Goal: Book appointment/travel/reservation

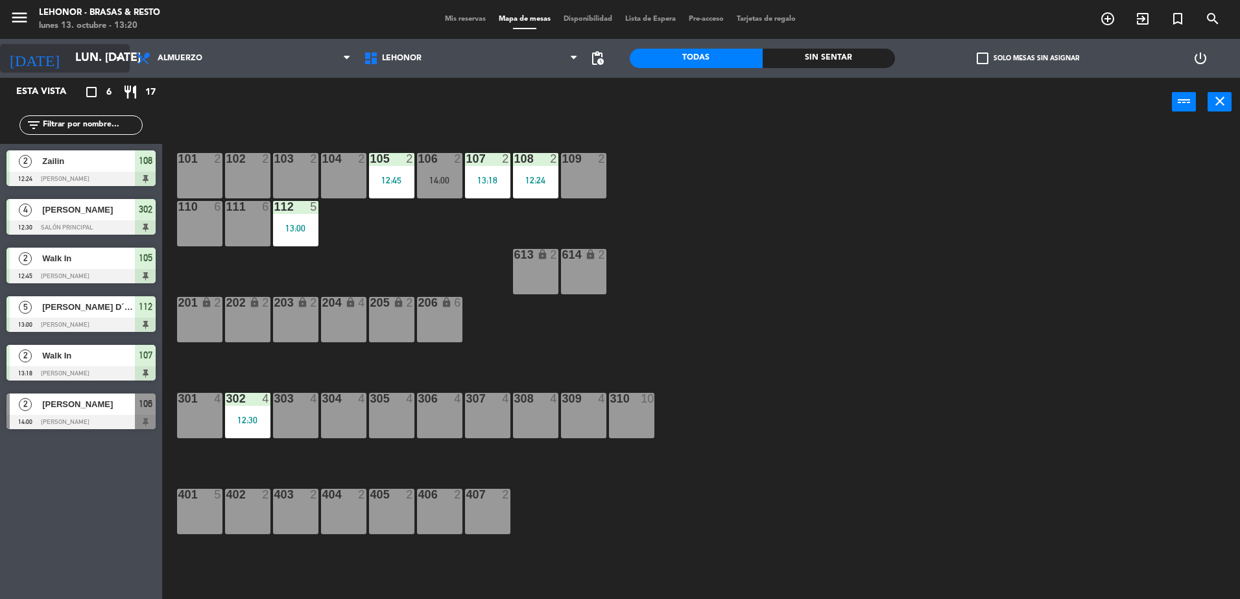
click at [78, 61] on input "lun. [DATE]" at bounding box center [144, 58] width 150 height 26
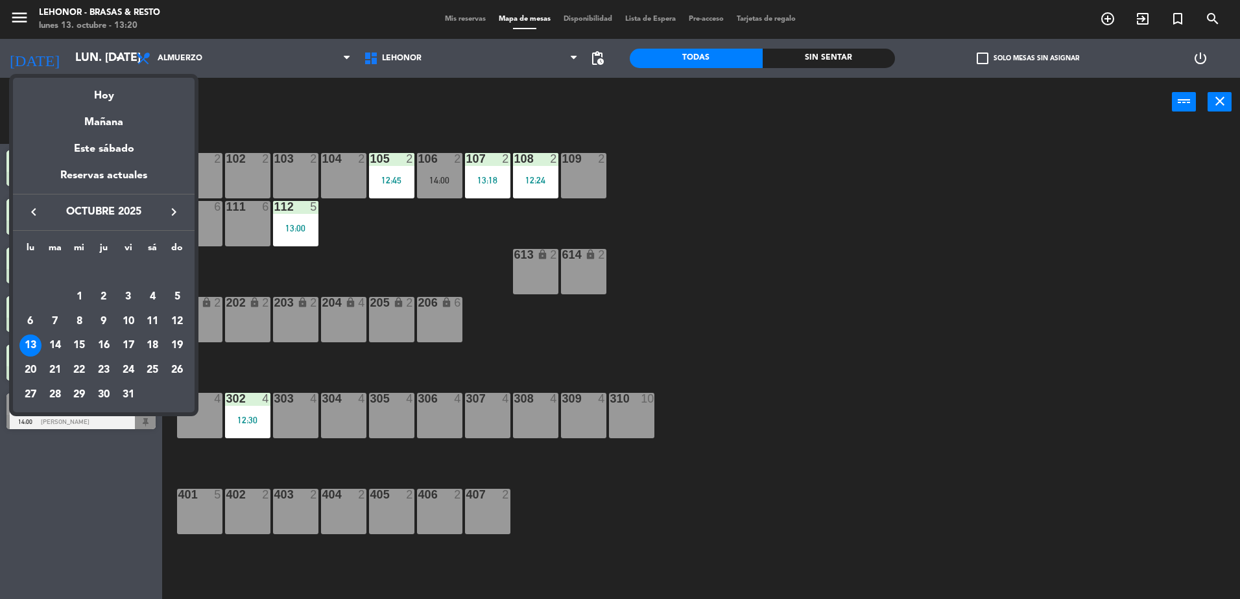
click at [78, 340] on div "15" at bounding box center [79, 346] width 22 height 22
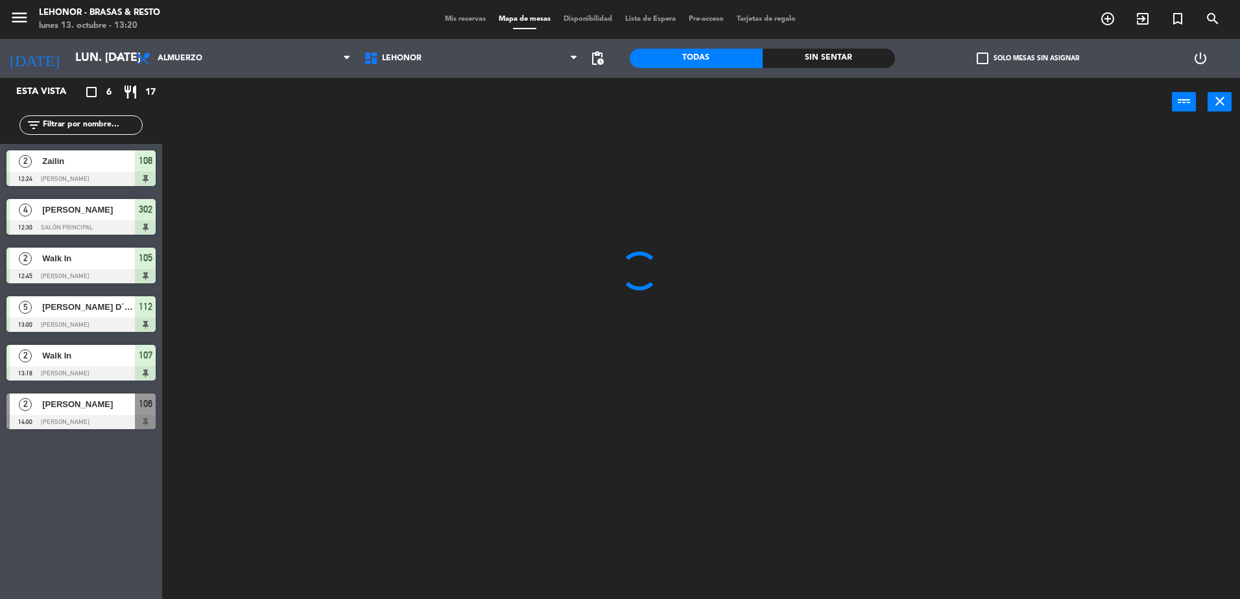
type input "mié. [DATE]"
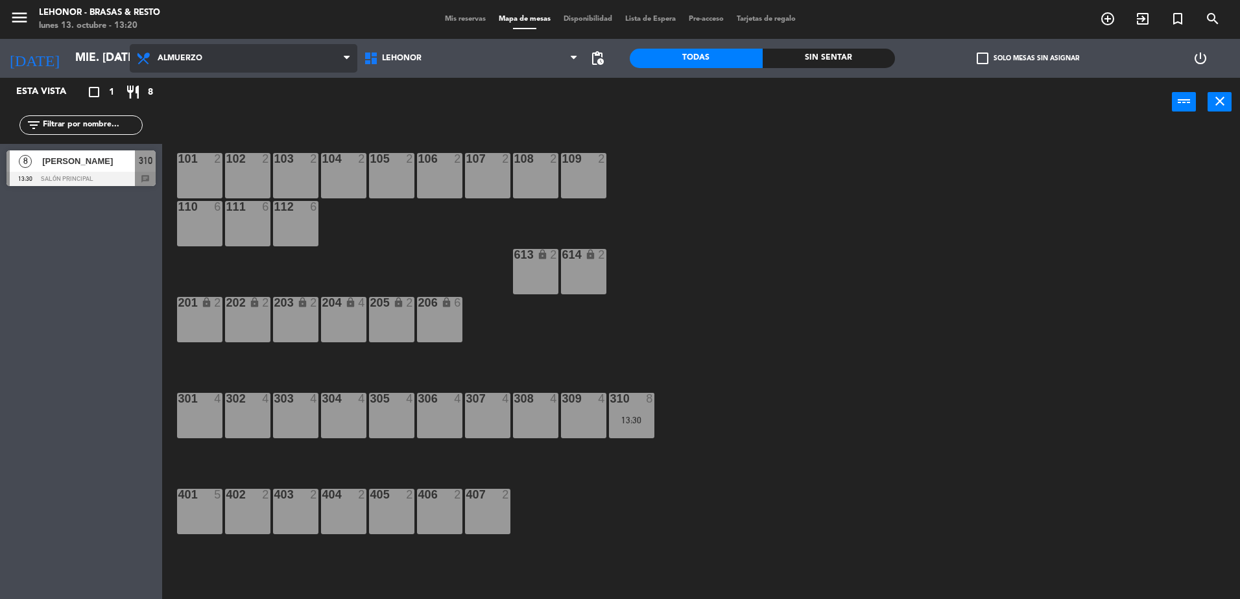
click at [182, 54] on span "Almuerzo" at bounding box center [180, 58] width 45 height 9
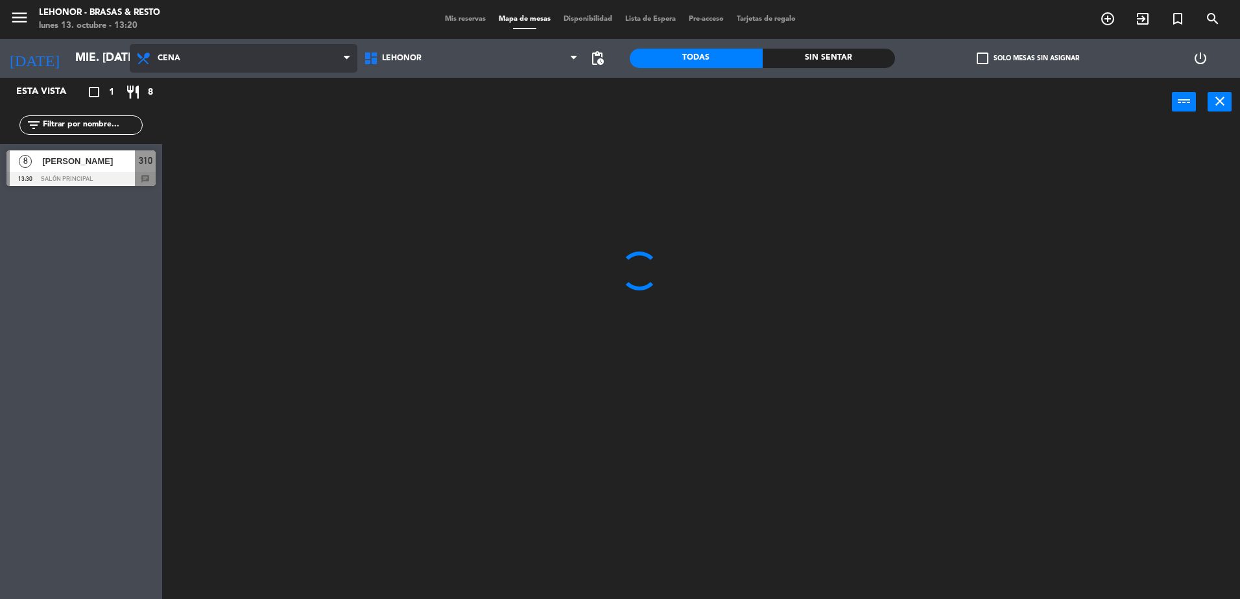
click at [185, 110] on ng-component "menu Lehonor - Brasas & Resto lunes 13. octubre - 13:20 Mis reservas Mapa de me…" at bounding box center [620, 301] width 1240 height 602
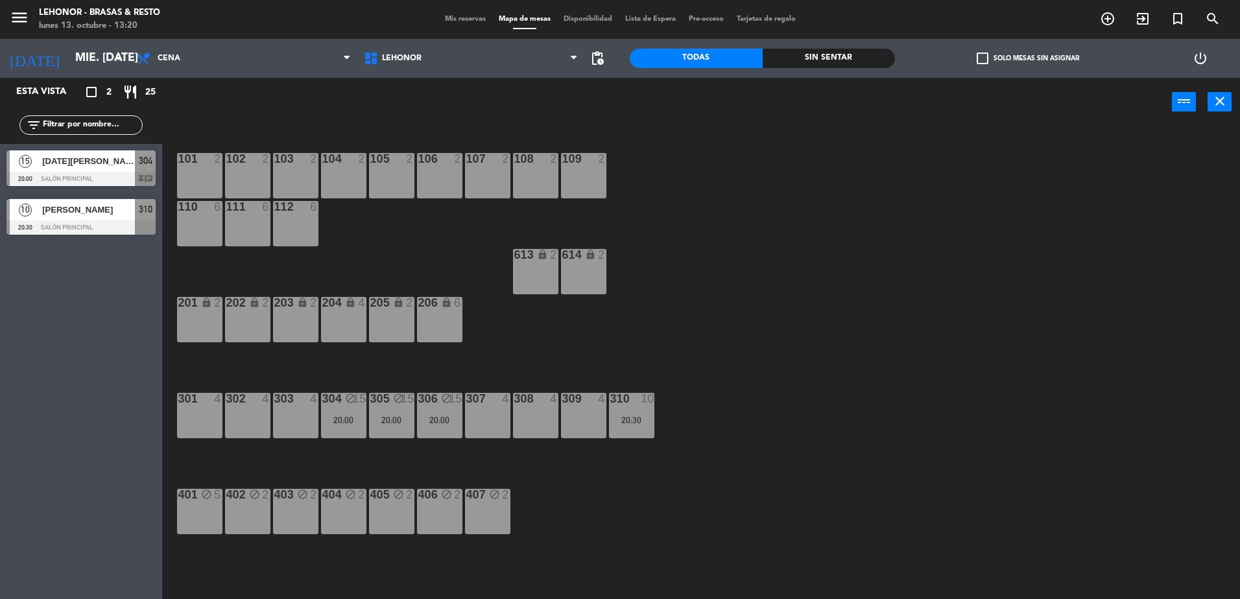
click at [487, 409] on div "307 4" at bounding box center [487, 415] width 45 height 45
click at [600, 102] on button "[GEOGRAPHIC_DATA]" at bounding box center [626, 102] width 78 height 26
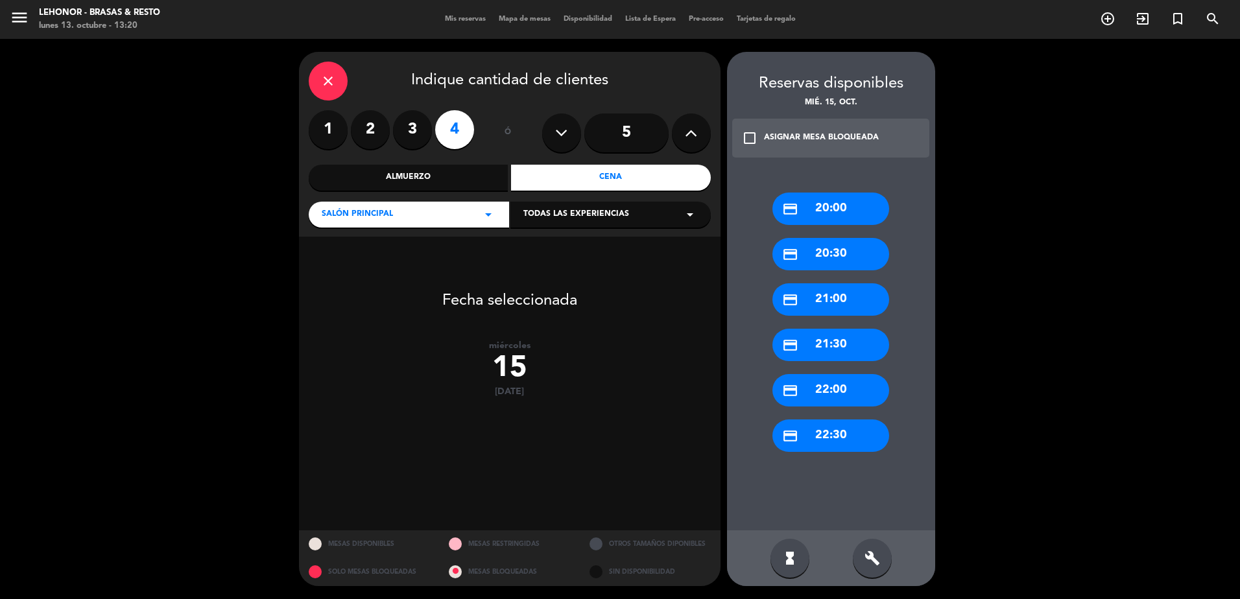
click at [851, 250] on div "credit_card 20:30" at bounding box center [830, 254] width 117 height 32
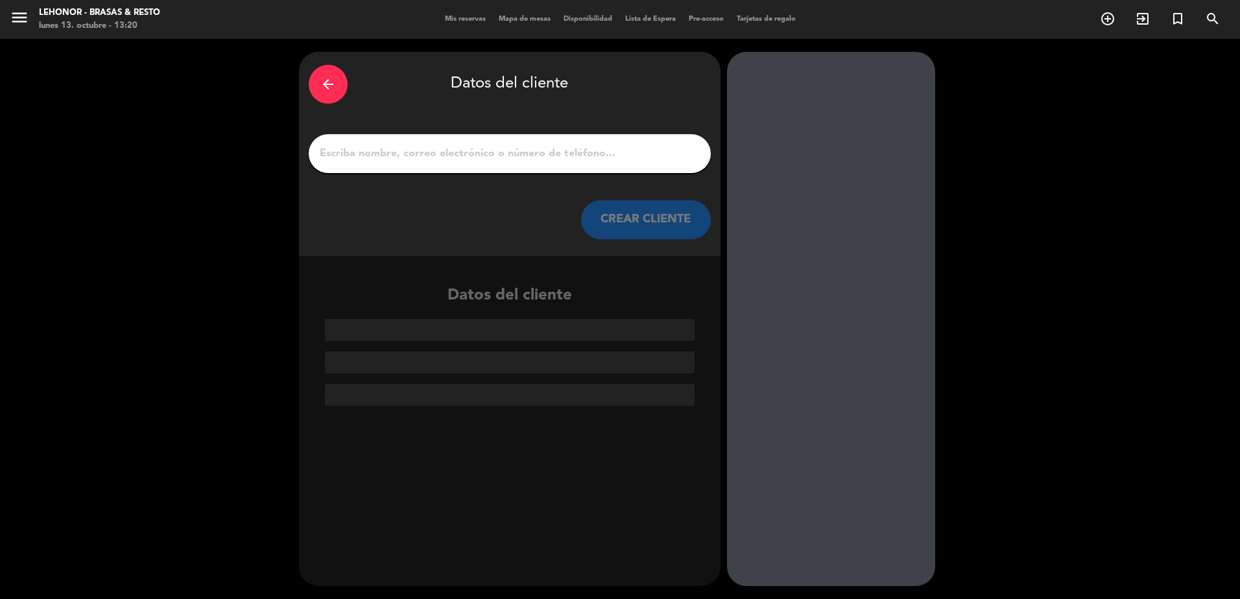
click at [525, 158] on input "1" at bounding box center [509, 154] width 383 height 18
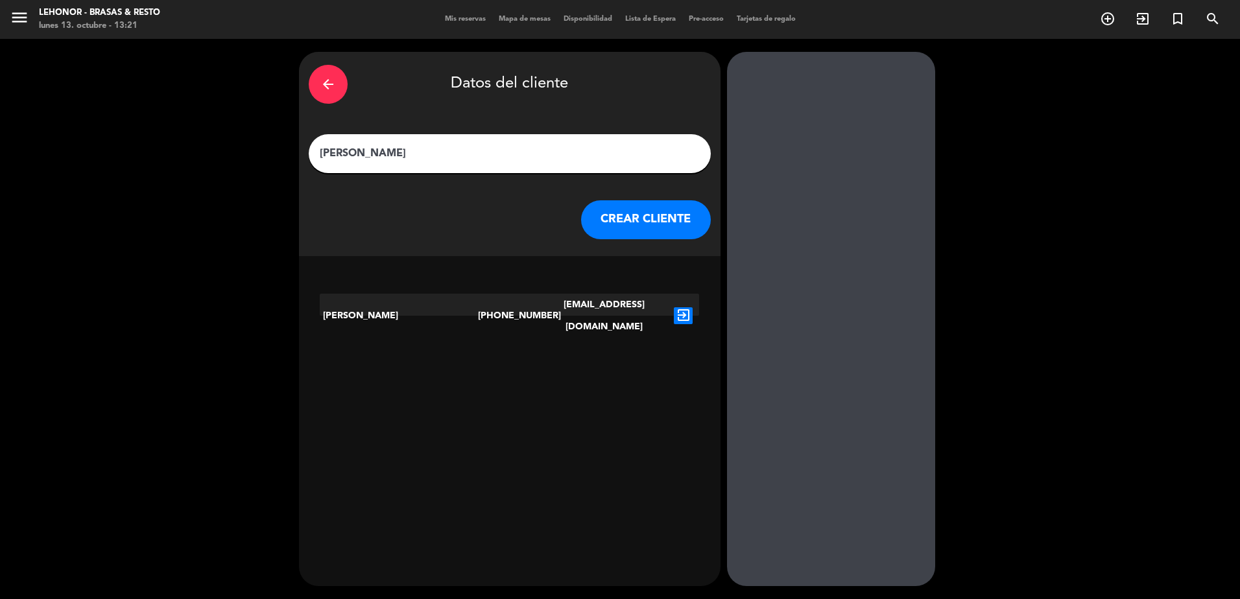
type input "[PERSON_NAME]"
click at [681, 295] on div "exit_to_app" at bounding box center [683, 316] width 32 height 44
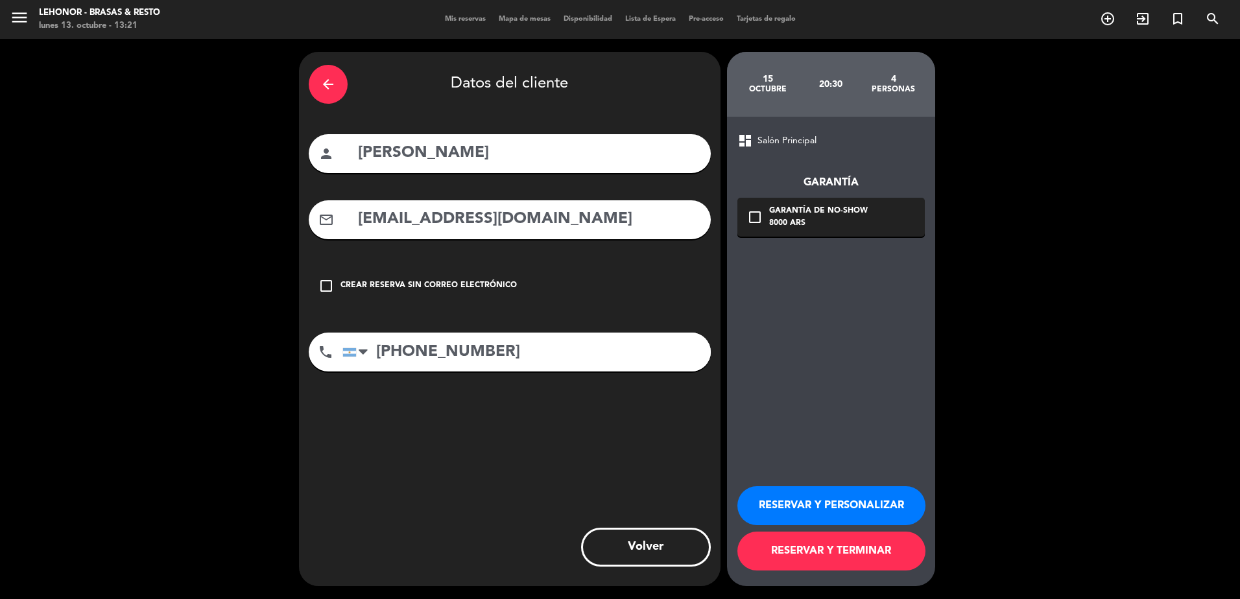
click at [747, 224] on icon "check_box_outline_blank" at bounding box center [755, 217] width 16 height 16
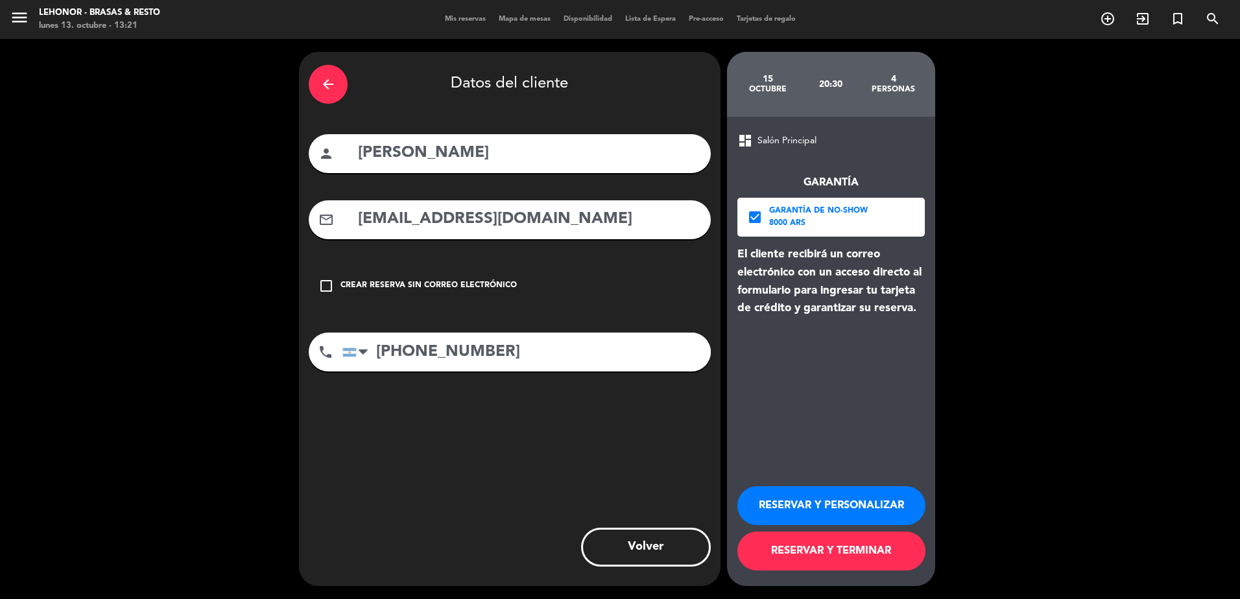
click at [763, 543] on button "RESERVAR Y TERMINAR" at bounding box center [831, 551] width 188 height 39
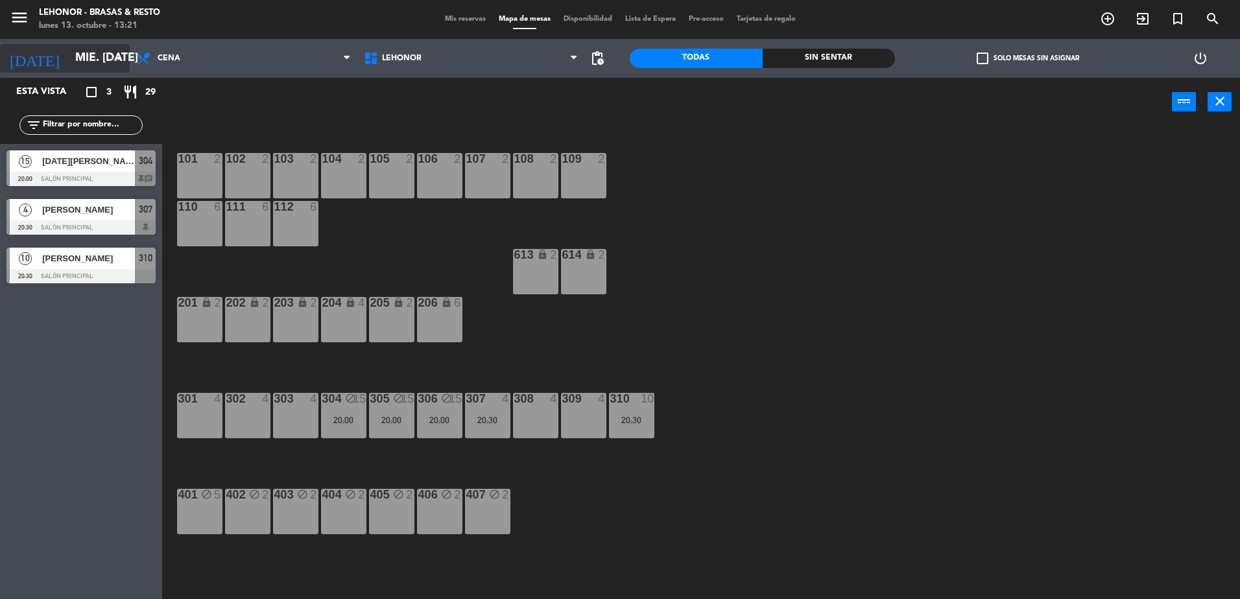
click at [69, 59] on input "mié. [DATE]" at bounding box center [144, 58] width 150 height 26
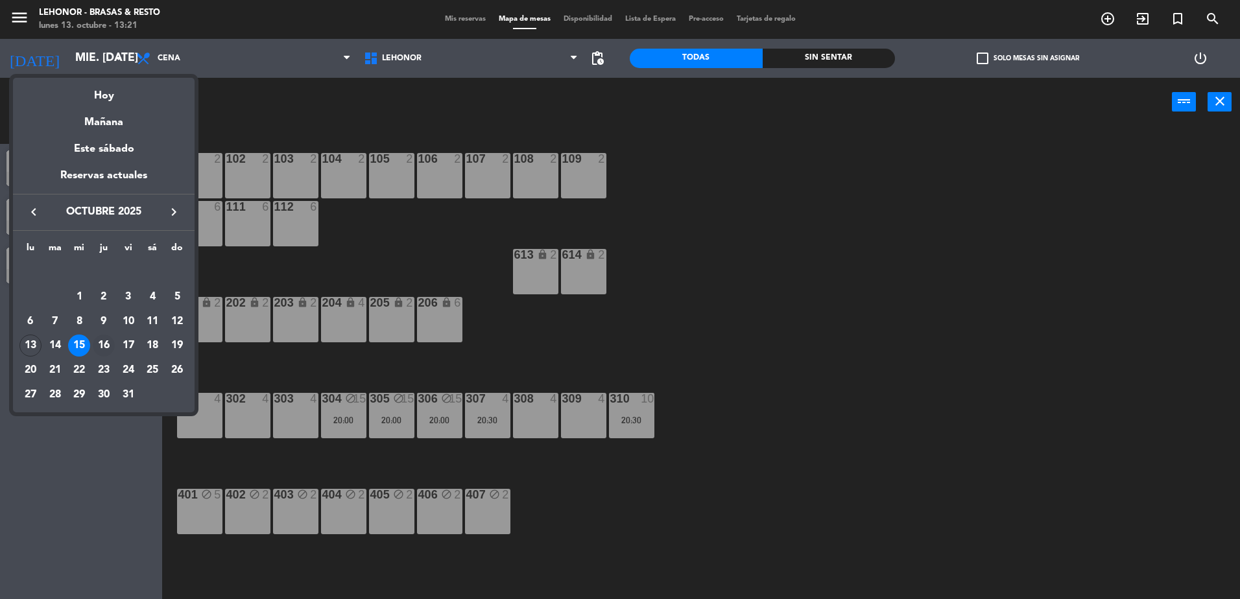
click at [104, 344] on div "16" at bounding box center [104, 346] width 22 height 22
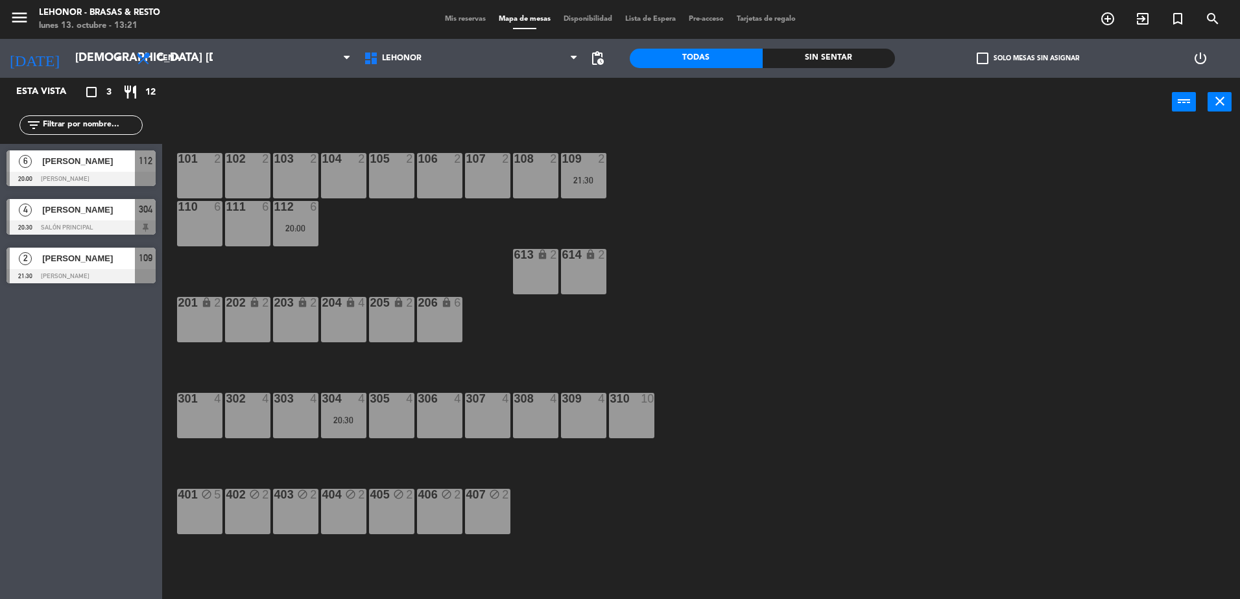
click at [95, 222] on div at bounding box center [80, 227] width 149 height 14
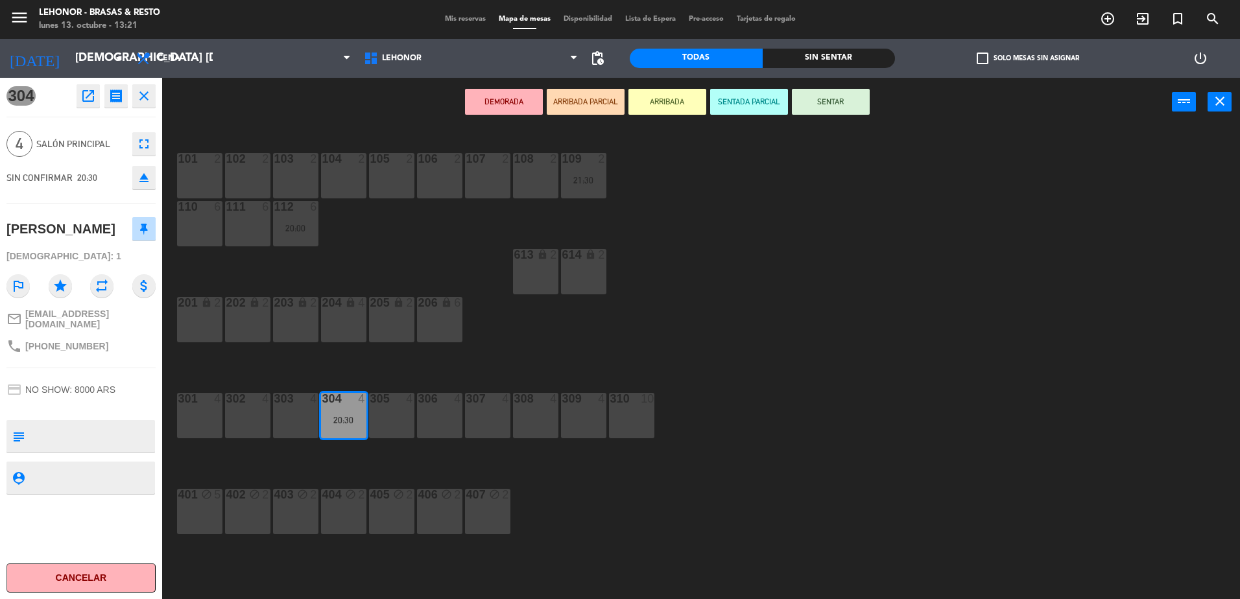
click at [100, 575] on button "Cancelar" at bounding box center [80, 577] width 149 height 29
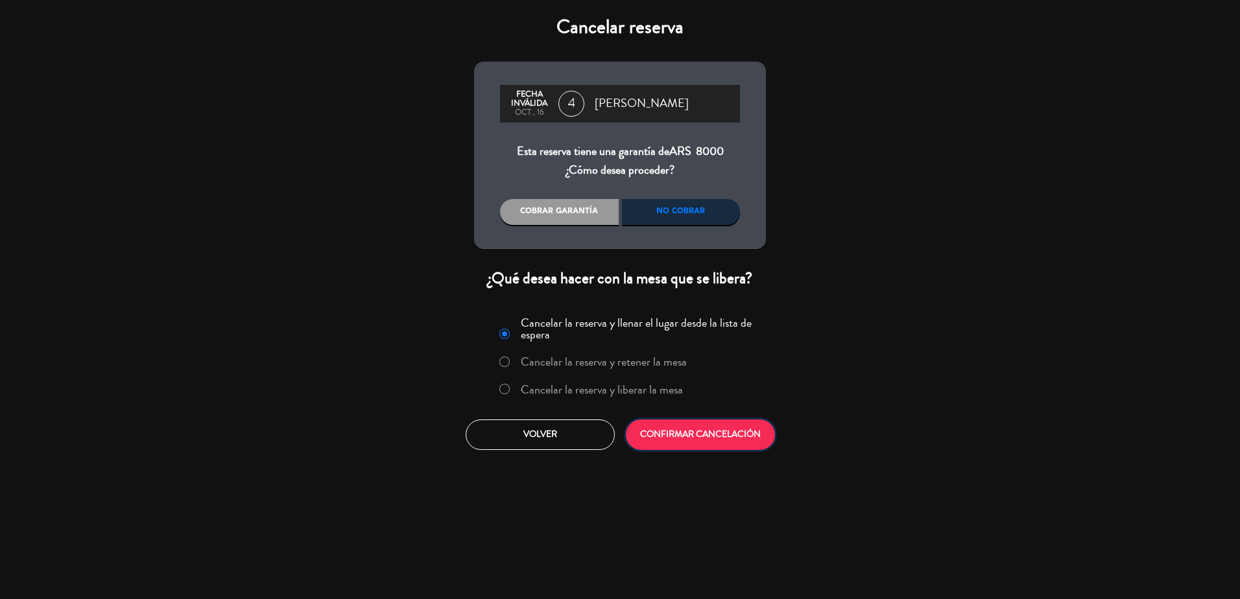
click at [716, 434] on button "CONFIRMAR CANCELACIÓN" at bounding box center [700, 435] width 149 height 30
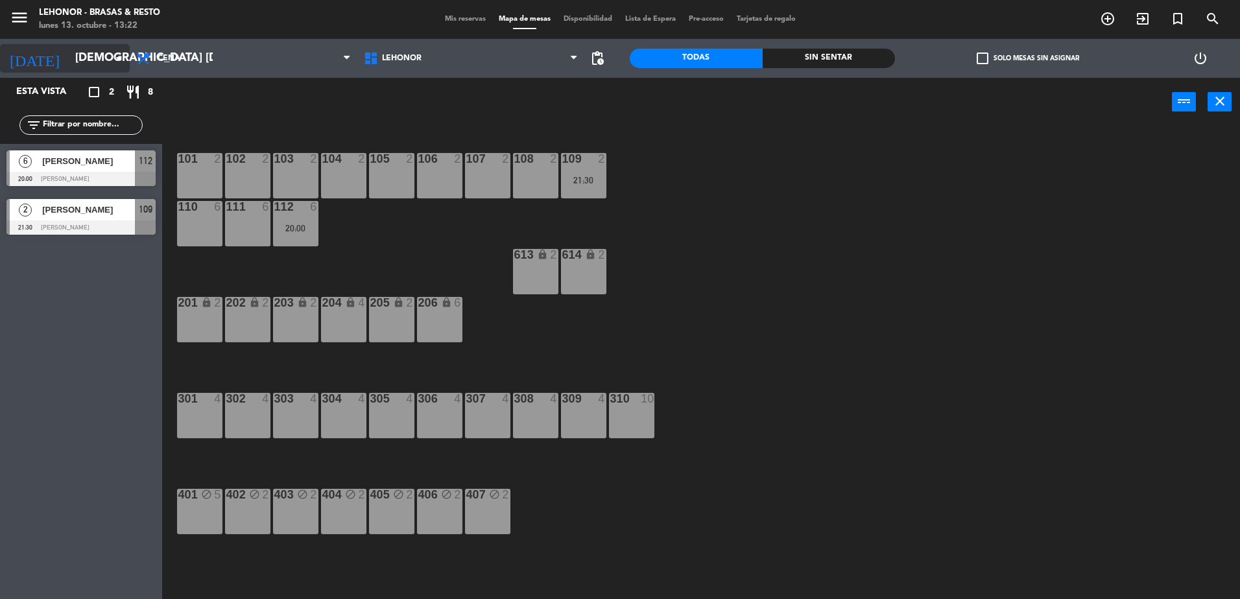
click at [77, 62] on input "[DEMOGRAPHIC_DATA] [DATE]" at bounding box center [144, 58] width 150 height 26
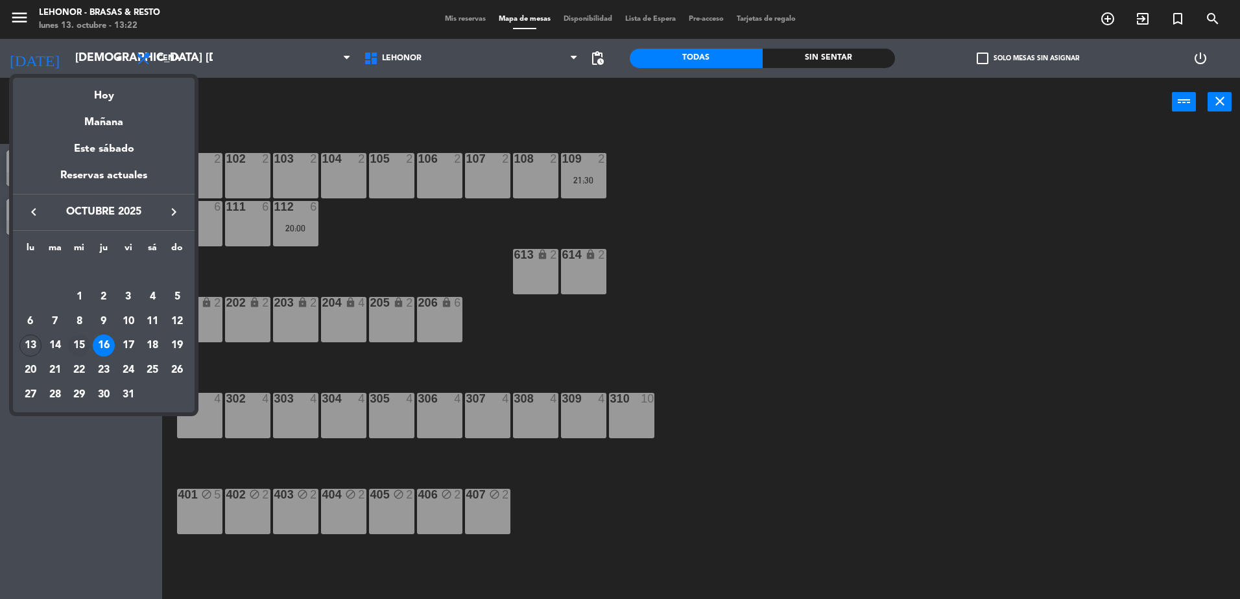
click at [75, 342] on div "15" at bounding box center [79, 346] width 22 height 22
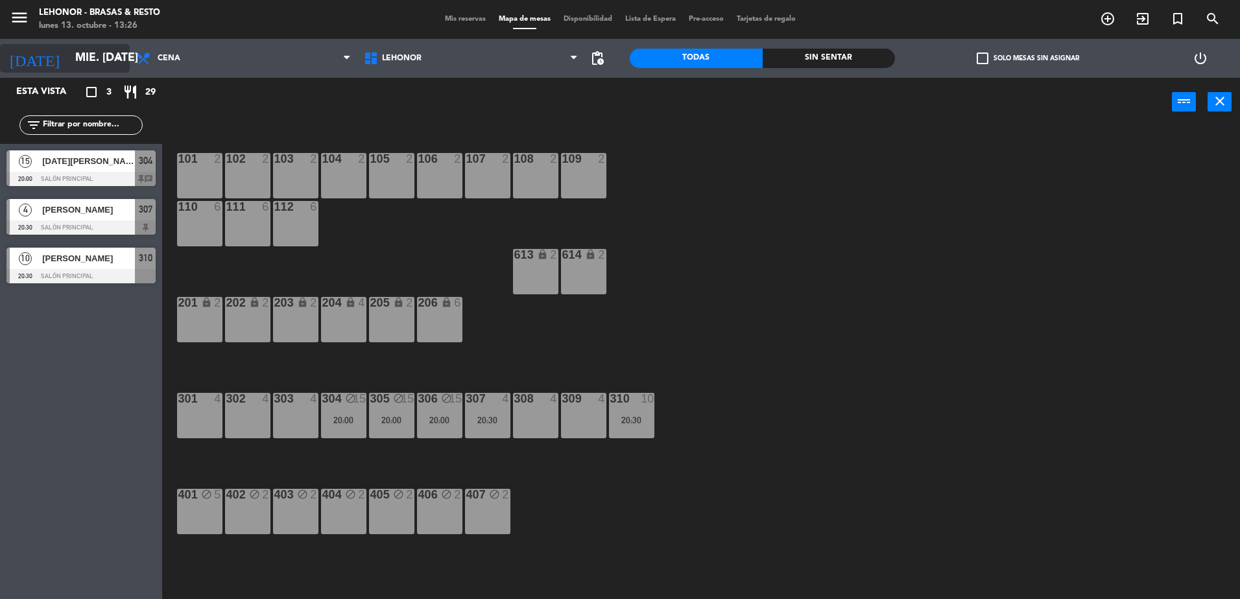
click at [101, 66] on input "mié. [DATE]" at bounding box center [144, 58] width 150 height 26
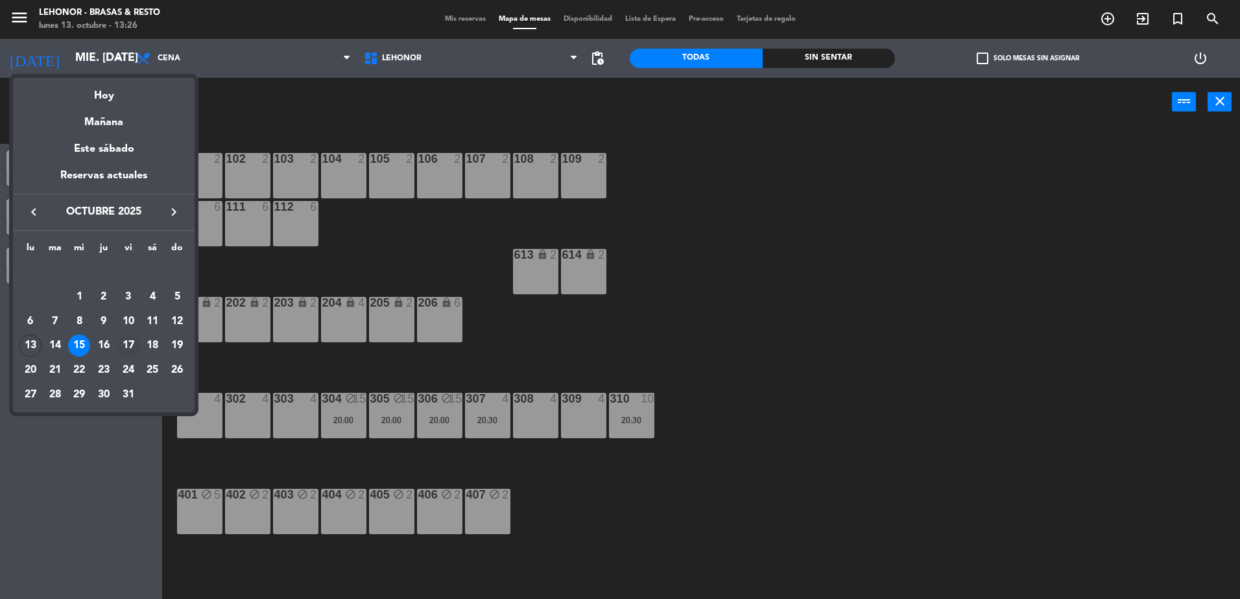
click at [132, 338] on div "17" at bounding box center [128, 346] width 22 height 22
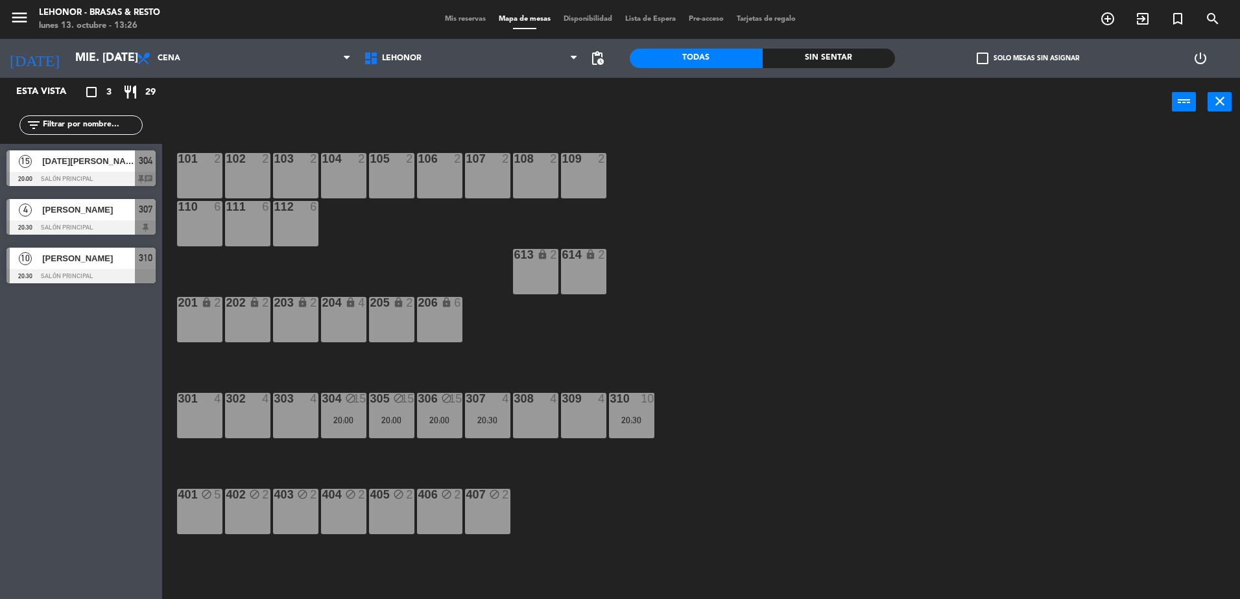
type input "vie. [DATE]"
